Goal: Transaction & Acquisition: Download file/media

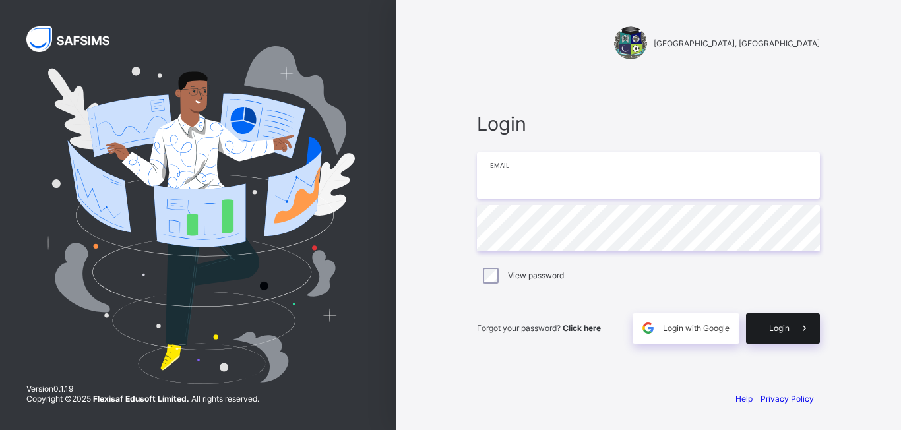
type input "**********"
click at [775, 327] on span "Login" at bounding box center [779, 328] width 20 height 10
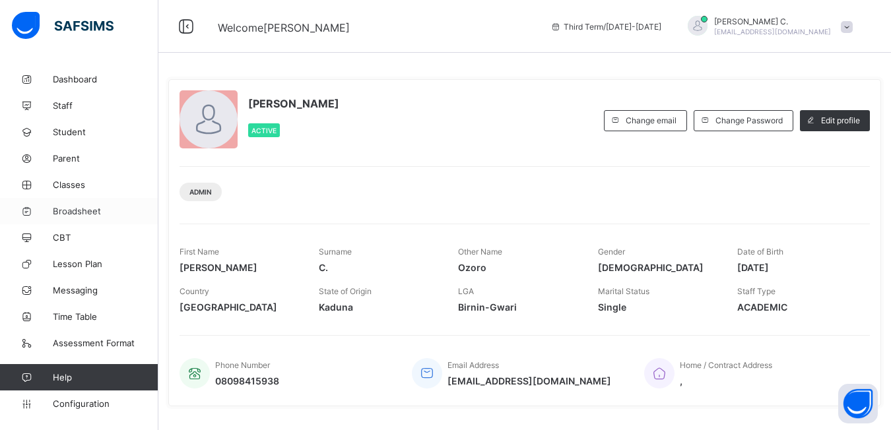
click at [84, 214] on span "Broadsheet" at bounding box center [106, 211] width 106 height 11
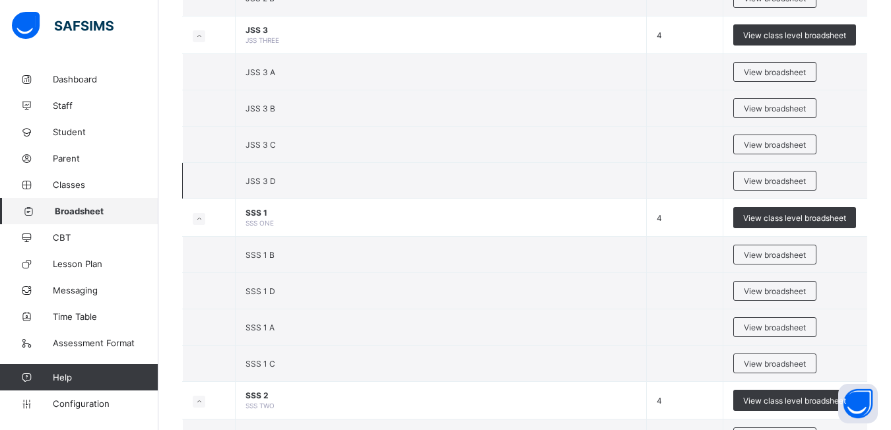
scroll to position [1716, 0]
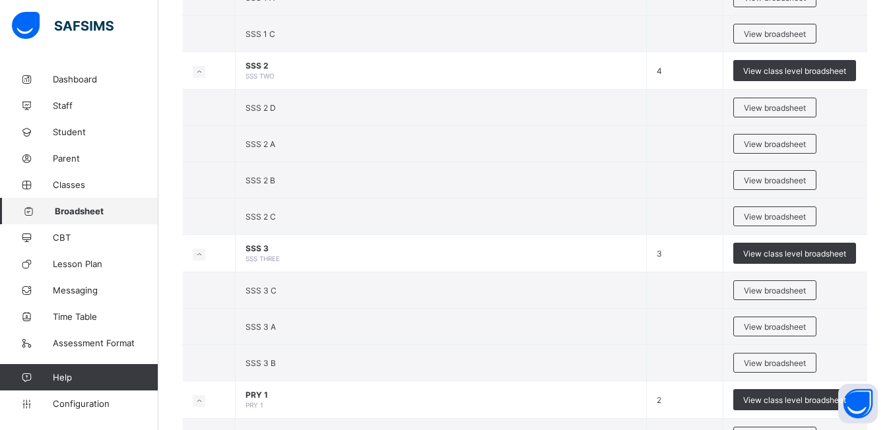
click at [796, 364] on span "View broadsheet" at bounding box center [775, 363] width 62 height 10
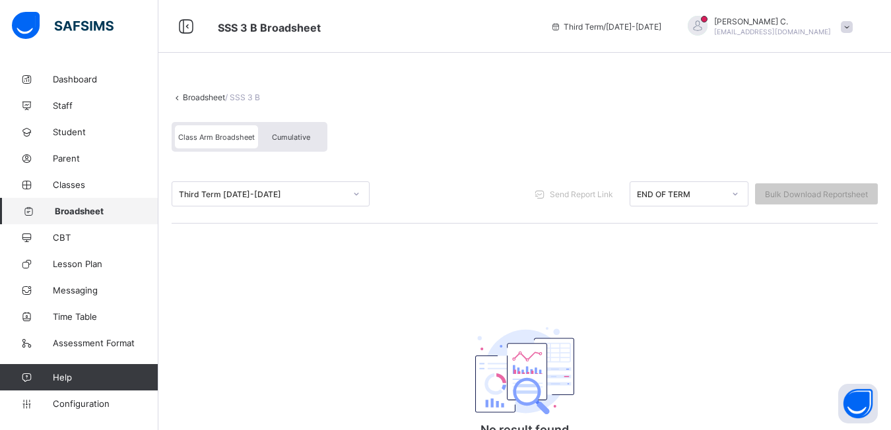
click at [354, 193] on icon at bounding box center [356, 193] width 8 height 13
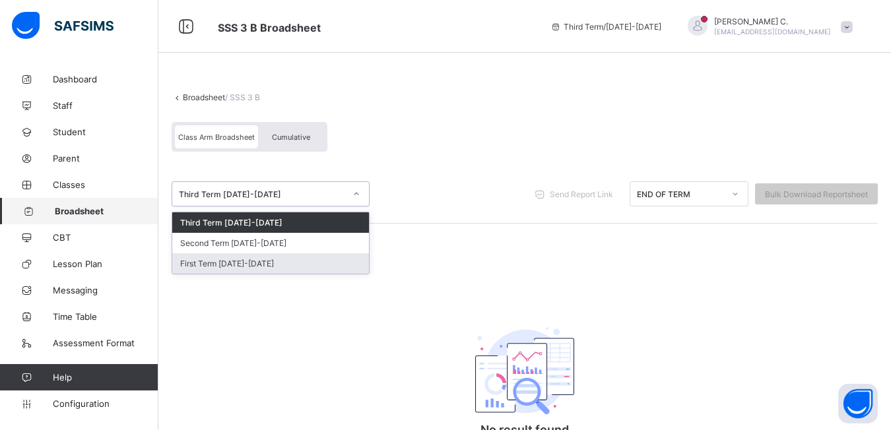
click at [246, 259] on div "First Term [DATE]-[DATE]" at bounding box center [270, 263] width 197 height 20
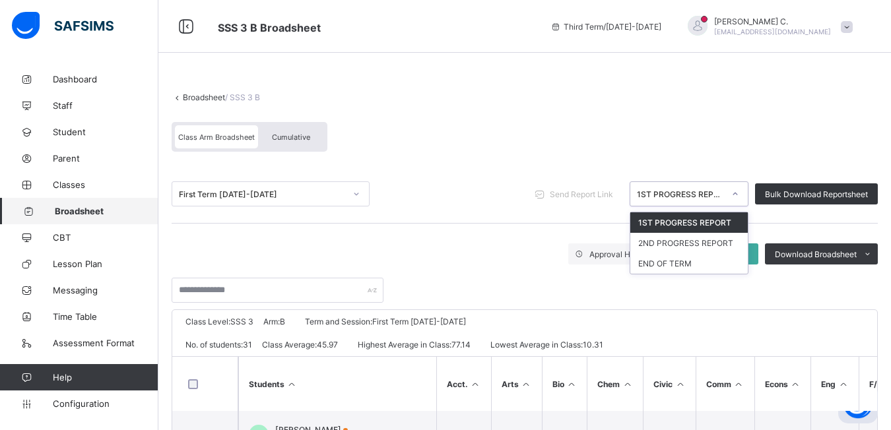
click at [746, 199] on div at bounding box center [735, 193] width 22 height 21
click at [710, 262] on div "END OF TERM" at bounding box center [688, 263] width 117 height 20
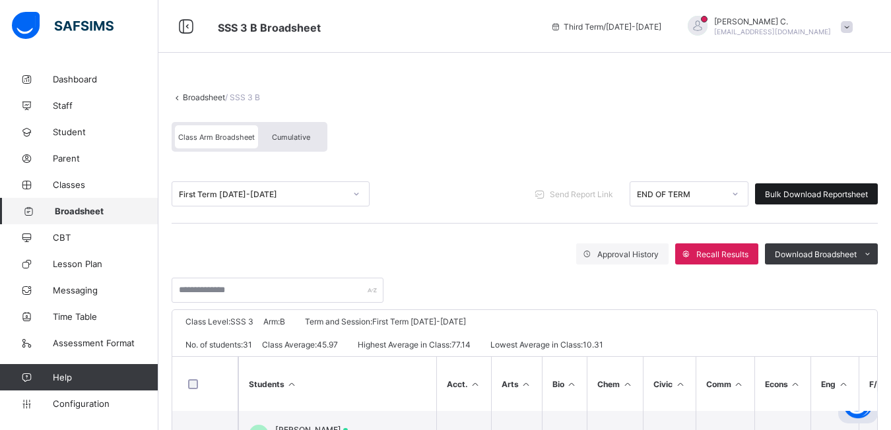
click at [818, 188] on div "Bulk Download Reportsheet" at bounding box center [816, 193] width 123 height 21
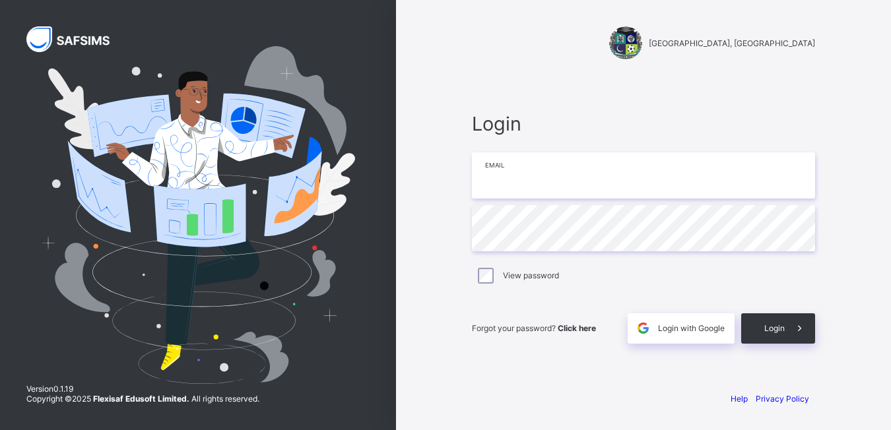
type input "**********"
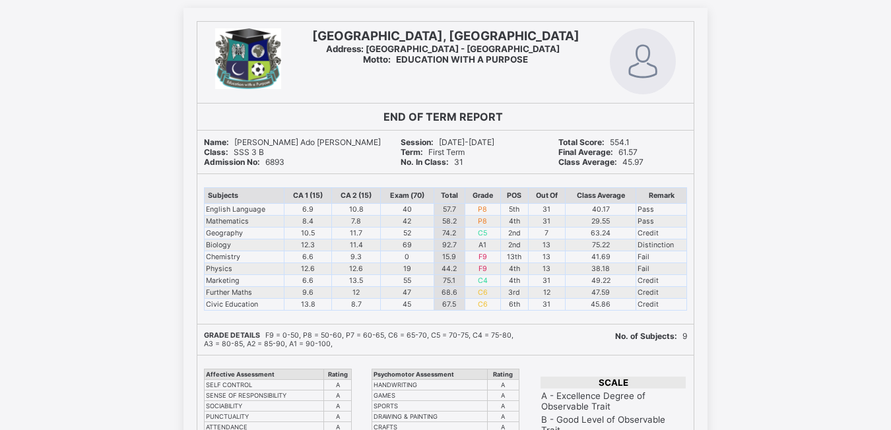
scroll to position [21578, 0]
